Goal: Information Seeking & Learning: Learn about a topic

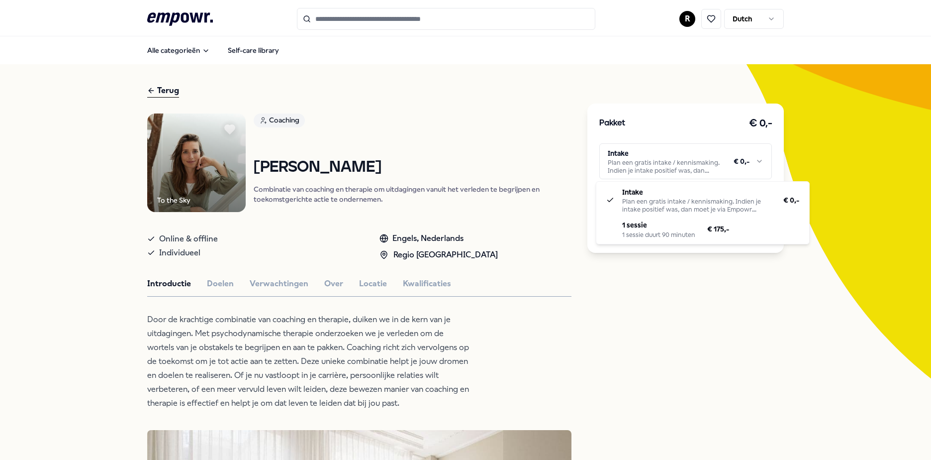
click at [627, 173] on html ".empowr-logo_svg__cls-1{fill:#03032f} R Dutch Alle categorieën Self-care librar…" at bounding box center [465, 230] width 931 height 460
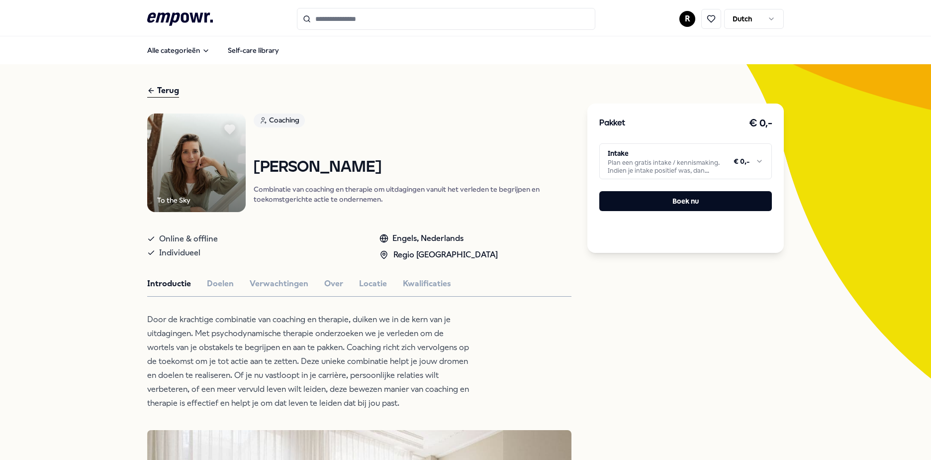
click at [353, 40] on html ".empowr-logo_svg__cls-1{fill:#03032f} R Dutch Alle categorieën Self-care librar…" at bounding box center [465, 230] width 931 height 460
click at [344, 19] on input "Search for products, categories or subcategories" at bounding box center [446, 19] width 298 height 22
type input "*"
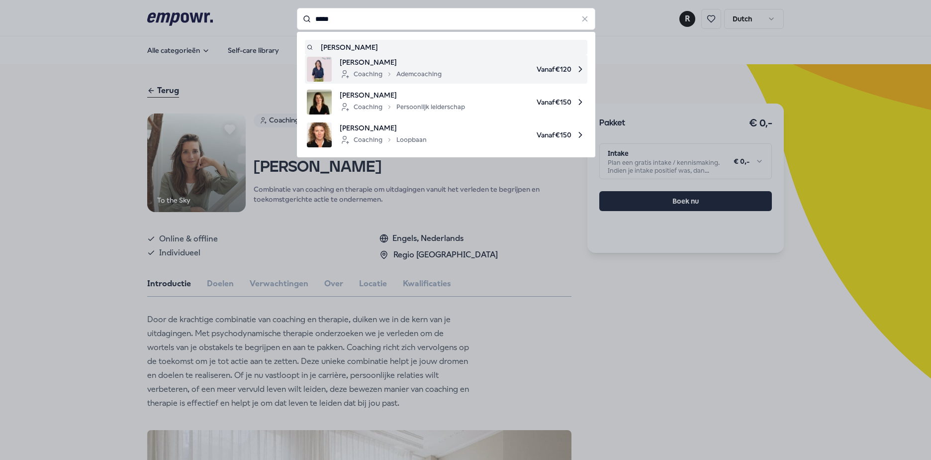
click at [379, 64] on span "[PERSON_NAME]" at bounding box center [391, 62] width 102 height 11
type input "*****"
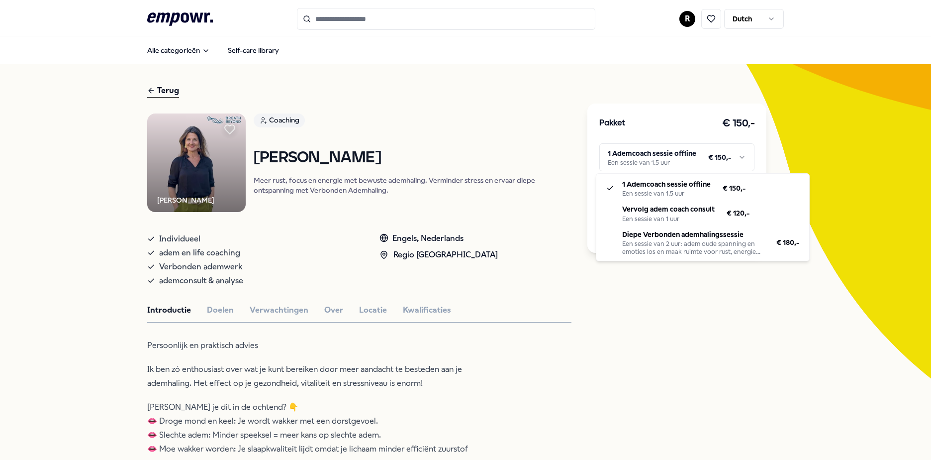
click at [712, 158] on html ".empowr-logo_svg__cls-1{fill:#03032f} R Dutch Alle categorieën Self-care librar…" at bounding box center [465, 230] width 931 height 460
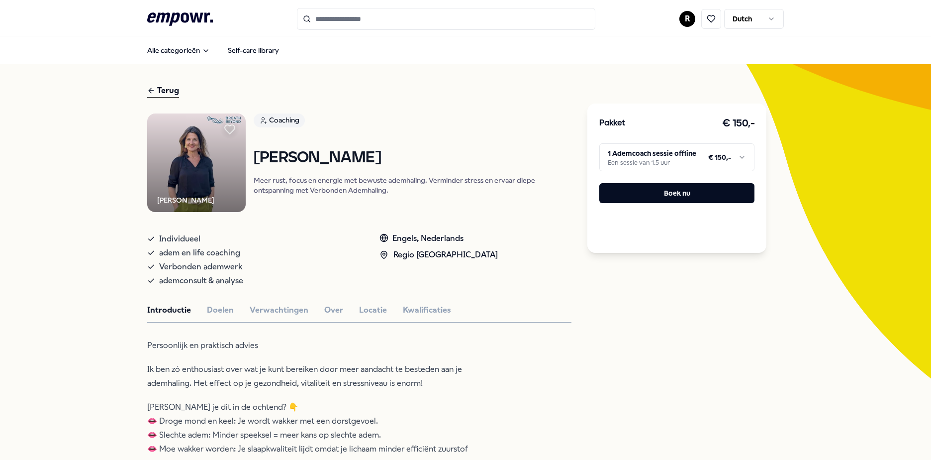
click at [421, 21] on html ".empowr-logo_svg__cls-1{fill:#03032f} R Dutch Alle categorieën Self-care librar…" at bounding box center [465, 230] width 931 height 460
click at [287, 161] on h1 "[PERSON_NAME]" at bounding box center [413, 157] width 318 height 17
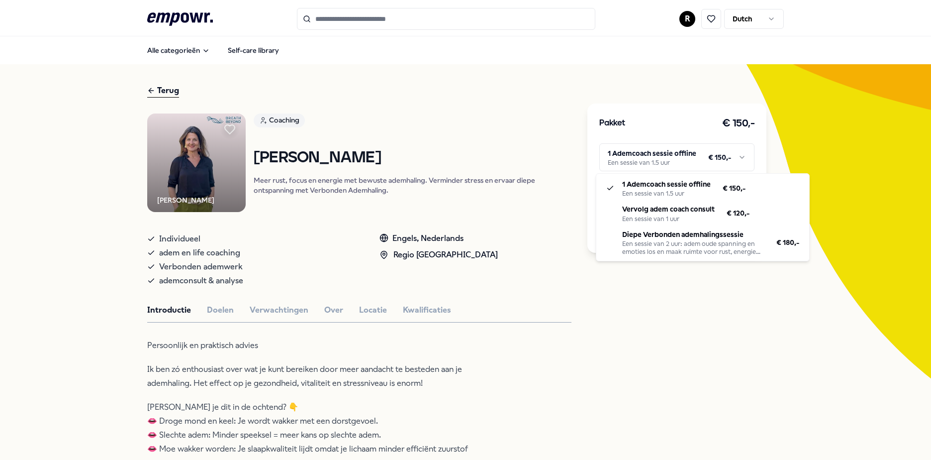
click at [649, 158] on html ".empowr-logo_svg__cls-1{fill:#03032f} R Dutch Alle categorieën Self-care librar…" at bounding box center [465, 230] width 931 height 460
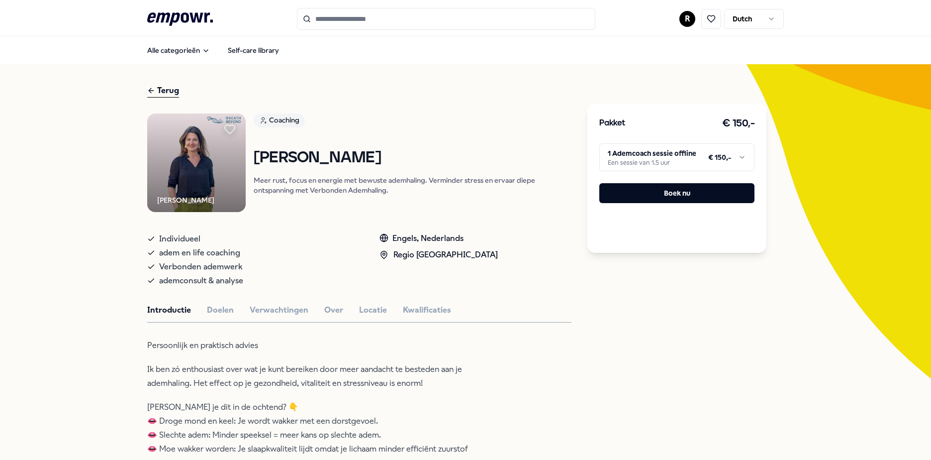
click at [343, 21] on html ".empowr-logo_svg__cls-1{fill:#03032f} R Dutch Alle categorieën Self-care librar…" at bounding box center [465, 230] width 931 height 460
click at [344, 21] on input "Search for products, categories or subcategories" at bounding box center [446, 19] width 298 height 22
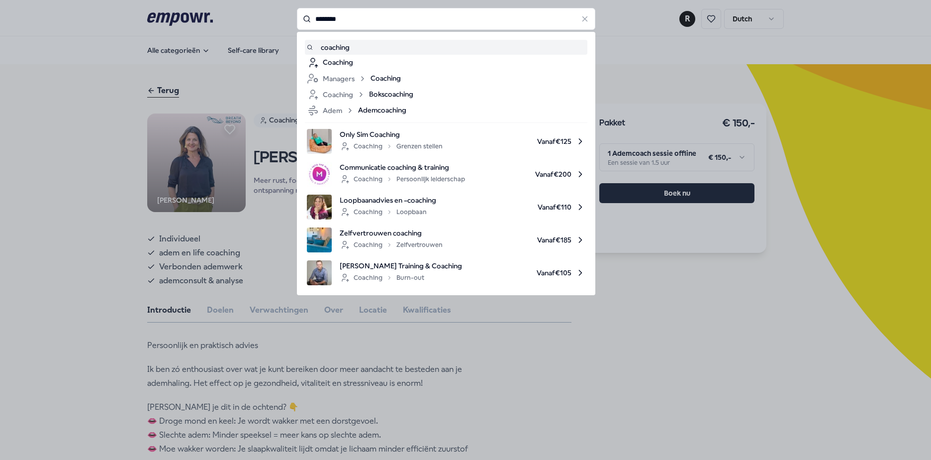
type input "********"
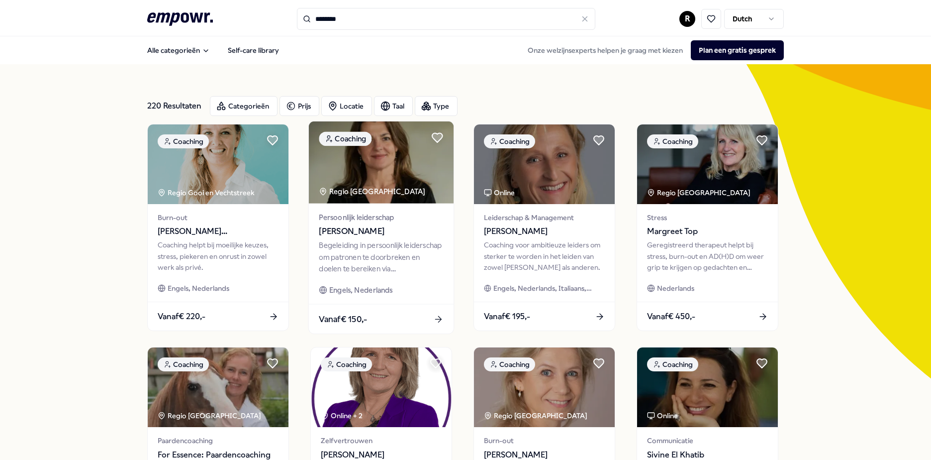
click at [390, 223] on span "Persoonlijk leiderschap" at bounding box center [381, 216] width 124 height 11
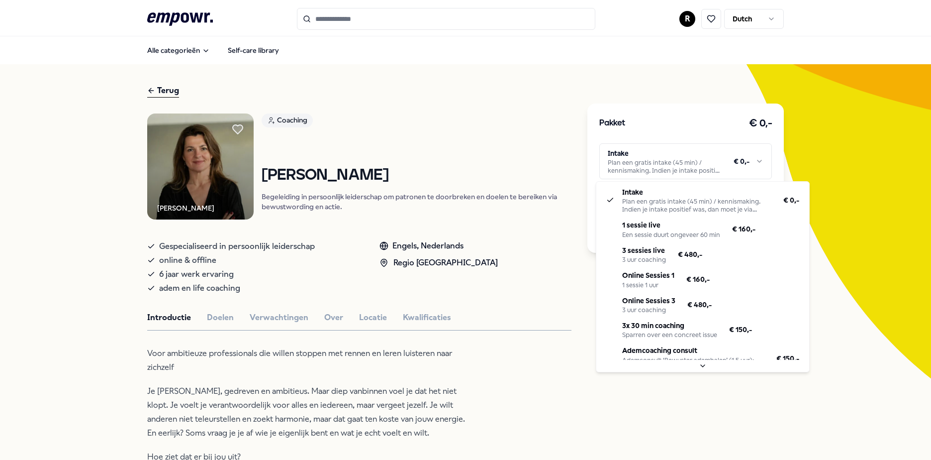
click at [700, 162] on html ".empowr-logo_svg__cls-1{fill:#03032f} R Dutch Alle categorieën Self-care librar…" at bounding box center [465, 230] width 931 height 460
